Goal: Task Accomplishment & Management: Use online tool/utility

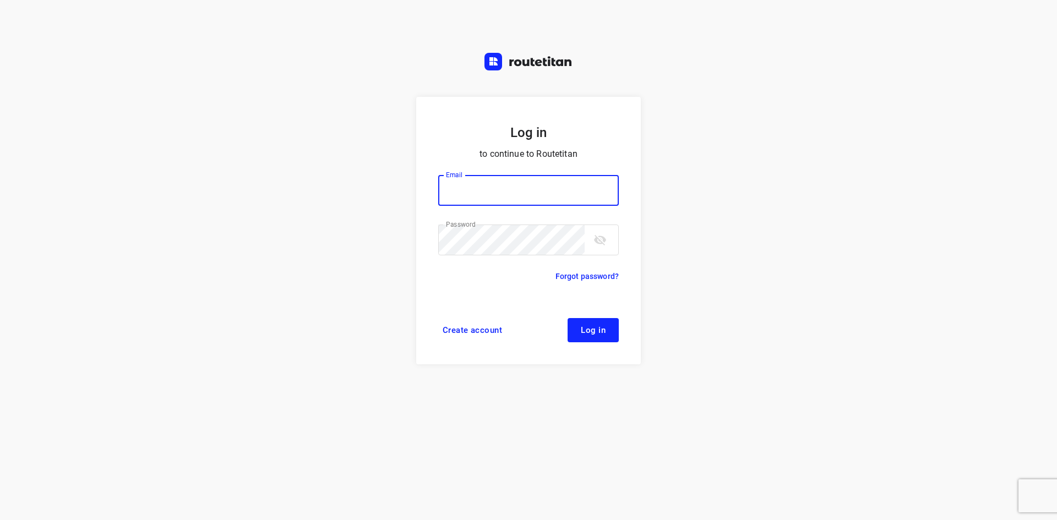
type input "remco@fruitopjewerk.nl"
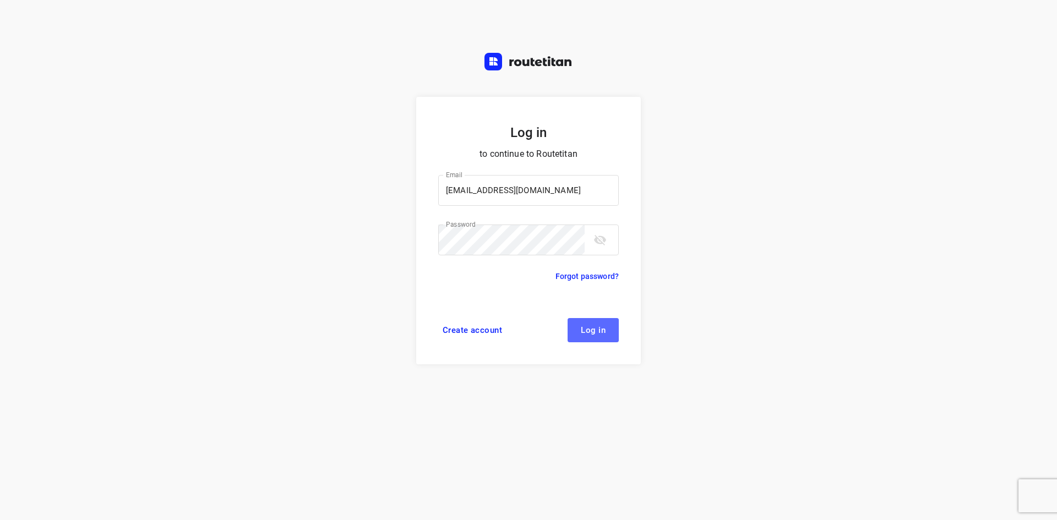
click at [574, 330] on button "Log in" at bounding box center [593, 330] width 51 height 24
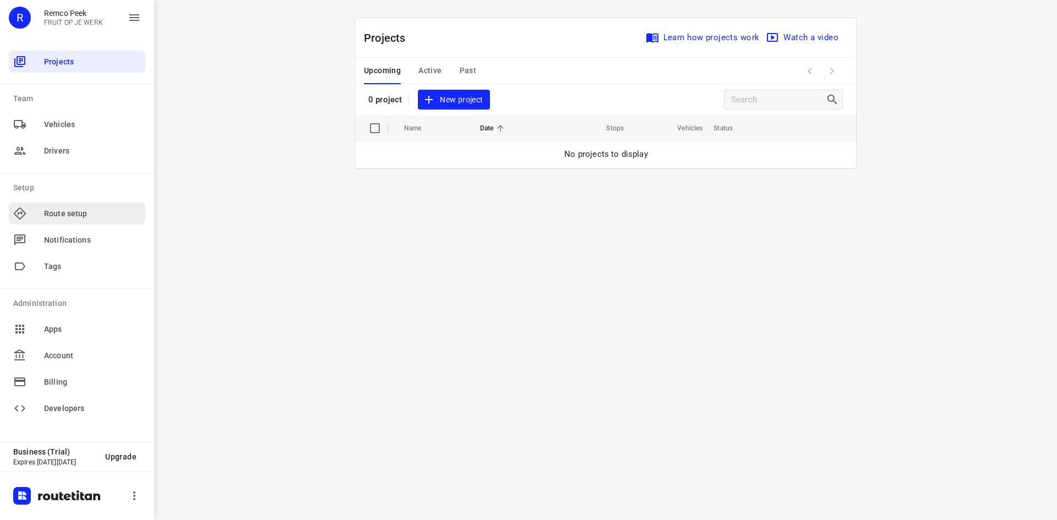
click at [75, 218] on span "Route setup" at bounding box center [92, 214] width 97 height 12
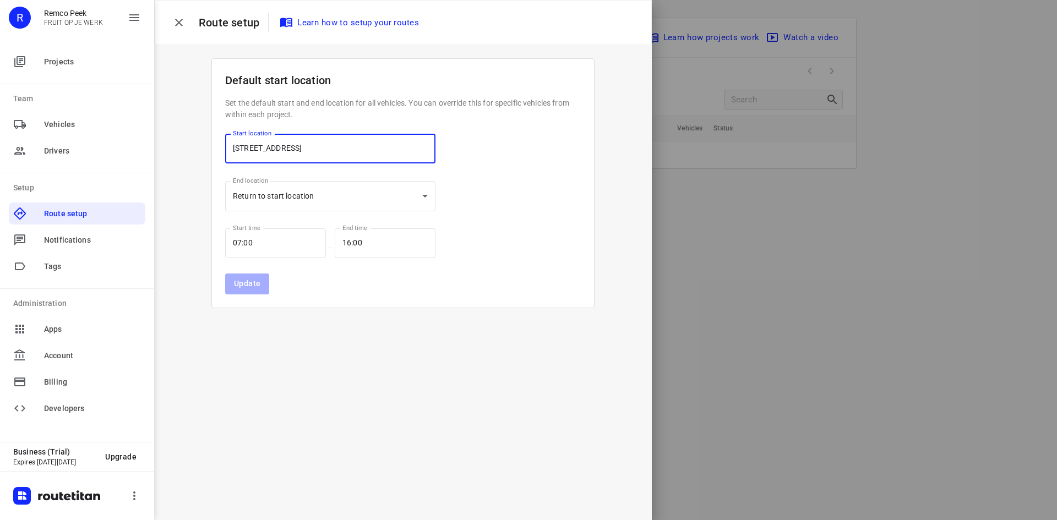
click at [271, 146] on input "[STREET_ADDRESS]" at bounding box center [330, 149] width 210 height 30
click at [178, 23] on icon "button" at bounding box center [179, 23] width 8 height 8
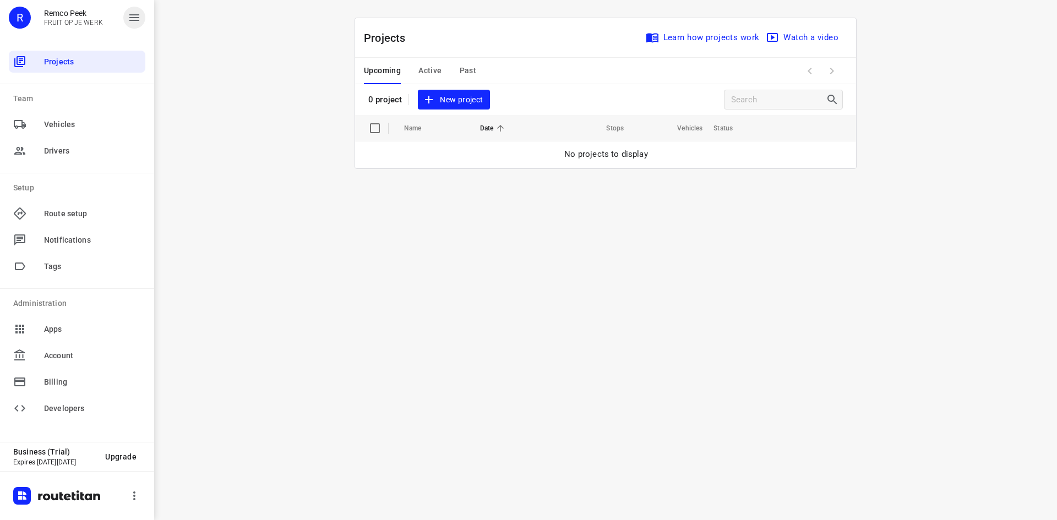
click at [132, 23] on icon "button" at bounding box center [134, 17] width 13 height 13
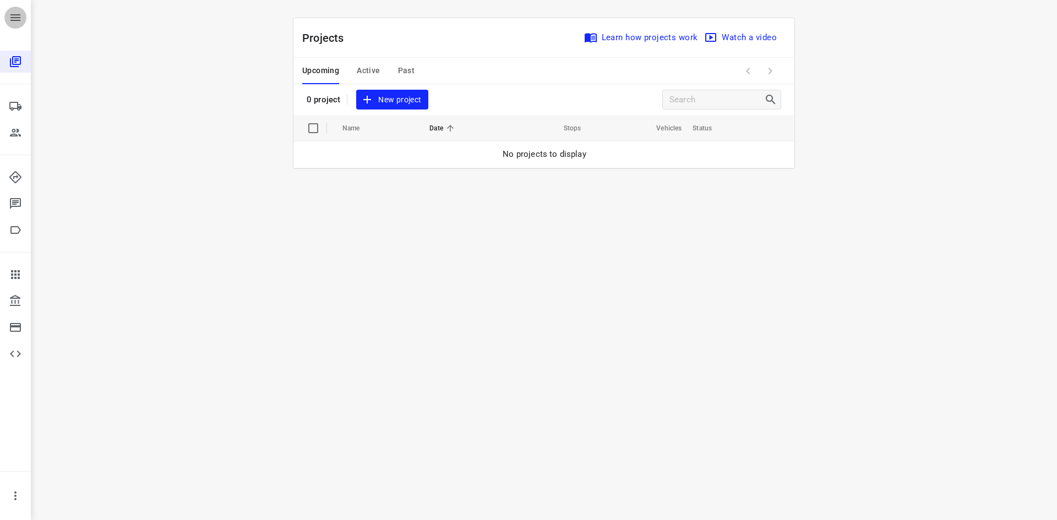
click at [19, 17] on icon "button" at bounding box center [15, 17] width 13 height 13
